Goal: Task Accomplishment & Management: Use online tool/utility

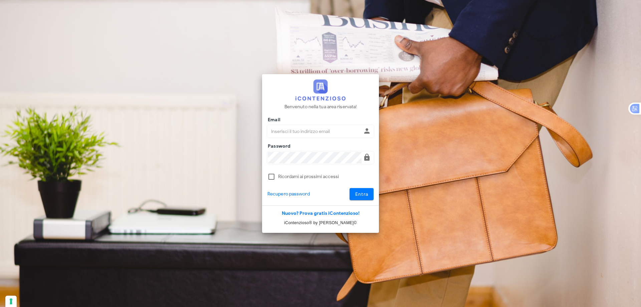
type input "[EMAIL_ADDRESS][DOMAIN_NAME]"
click at [373, 197] on button "Entra" at bounding box center [361, 194] width 24 height 12
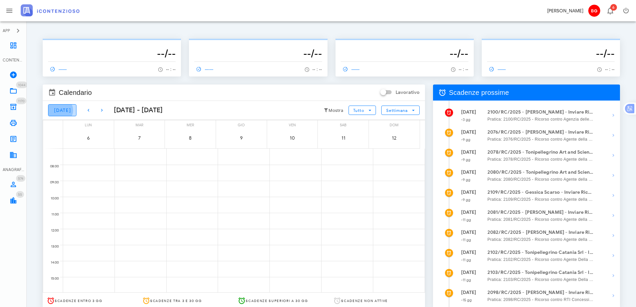
click at [64, 113] on button "[DATE]" at bounding box center [62, 110] width 28 height 12
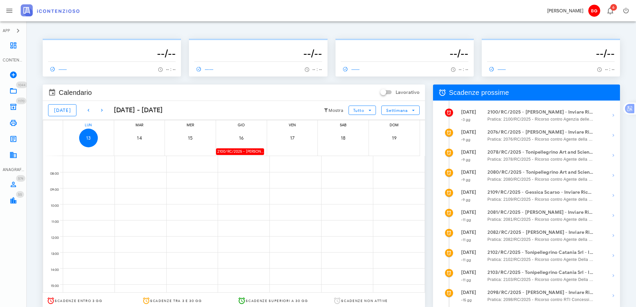
click at [251, 151] on div "2100/RC/2025 - [PERSON_NAME] - Inviare Ricorso" at bounding box center [240, 151] width 48 height 6
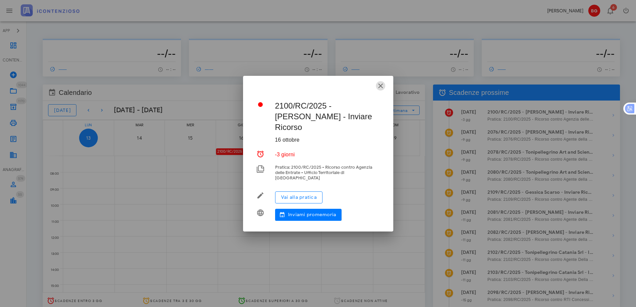
click at [383, 90] on icon "button" at bounding box center [380, 86] width 8 height 8
